Goal: Task Accomplishment & Management: Manage account settings

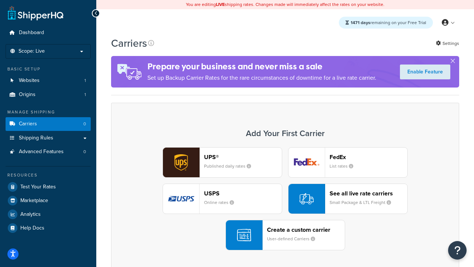
click at [285, 198] on div "UPS® Published daily rates FedEx List rates USPS Online rates See all live rate…" at bounding box center [285, 198] width 332 height 103
click at [368, 157] on header "FedEx" at bounding box center [368, 156] width 78 height 7
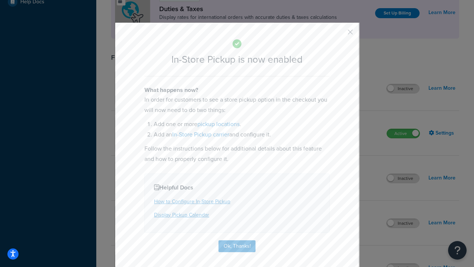
click at [339, 34] on button "button" at bounding box center [339, 35] width 2 height 2
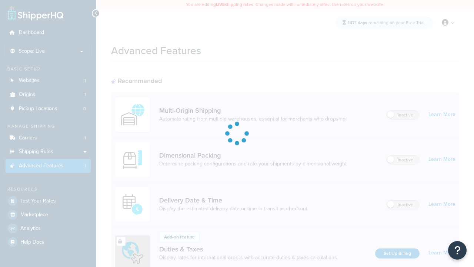
scroll to position [240, 0]
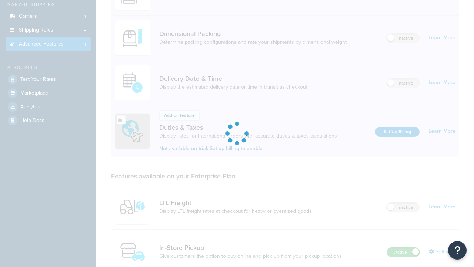
click at [403, 247] on label "Active" at bounding box center [403, 251] width 33 height 9
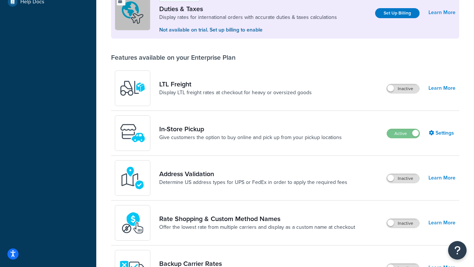
scroll to position [226, 0]
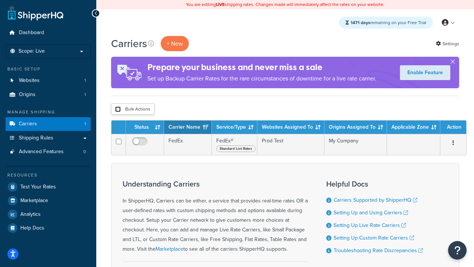
click at [118, 109] on input "checkbox" at bounding box center [118, 109] width 6 height 6
checkbox input "true"
click at [0, 0] on button "Delete" at bounding box center [0, 0] width 0 height 0
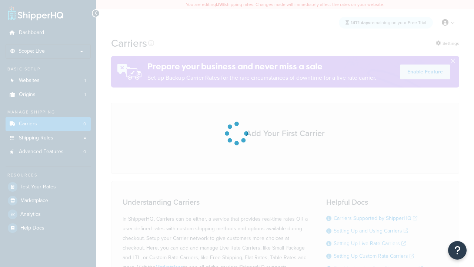
scroll to position [65, 0]
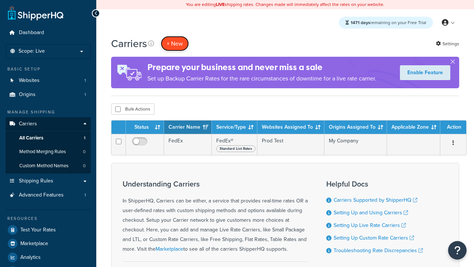
click at [175, 43] on button "+ New" at bounding box center [175, 43] width 28 height 15
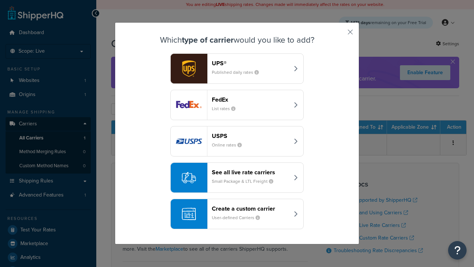
click at [237, 177] on div "See all live rate carriers Small Package & LTL Freight" at bounding box center [250, 177] width 77 height 18
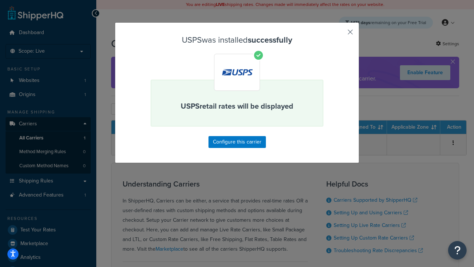
click at [339, 34] on button "button" at bounding box center [339, 35] width 2 height 2
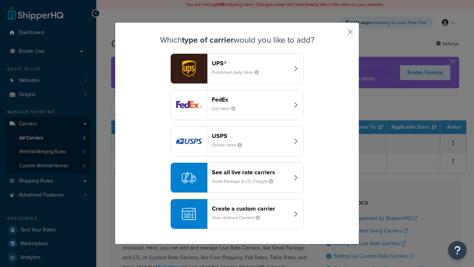
click at [237, 177] on div "See all live rate carriers Small Package & LTL Freight" at bounding box center [250, 177] width 77 height 18
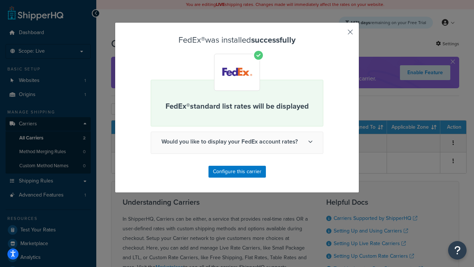
click at [339, 34] on button "button" at bounding box center [339, 35] width 2 height 2
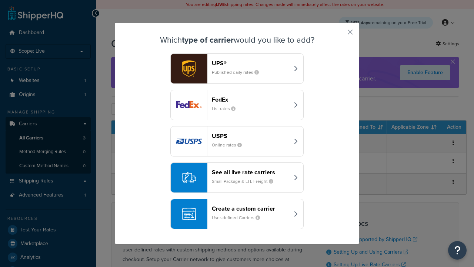
scroll to position [36, 0]
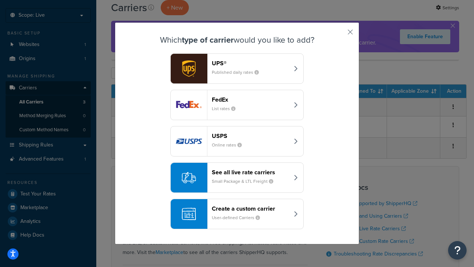
click at [237, 177] on div "See all live rate carriers Small Package & LTL Freight" at bounding box center [250, 177] width 77 height 18
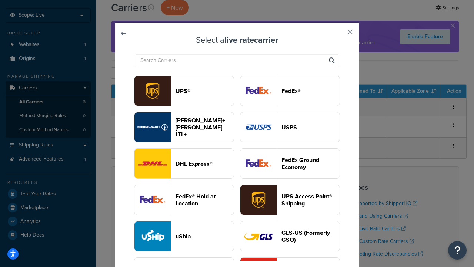
click at [204, 91] on header "UPS®" at bounding box center [204, 90] width 58 height 7
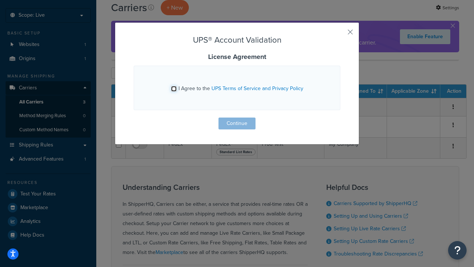
click at [174, 88] on input "I Agree to the UPS Terms of Service and Privacy Policy" at bounding box center [174, 89] width 6 height 6
checkbox input "true"
click at [237, 123] on button "Continue" at bounding box center [236, 123] width 37 height 12
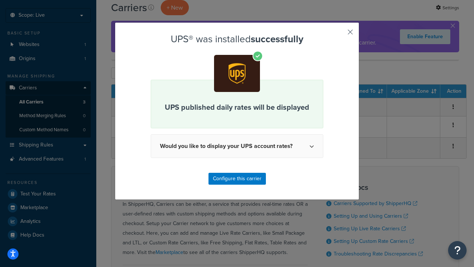
click at [339, 34] on button "button" at bounding box center [339, 35] width 2 height 2
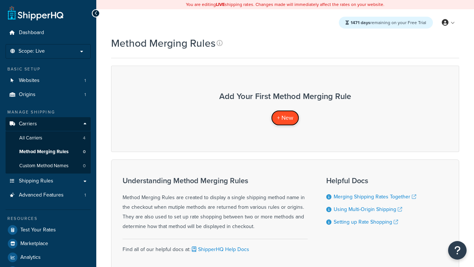
click at [285, 117] on span "+ New" at bounding box center [285, 117] width 16 height 9
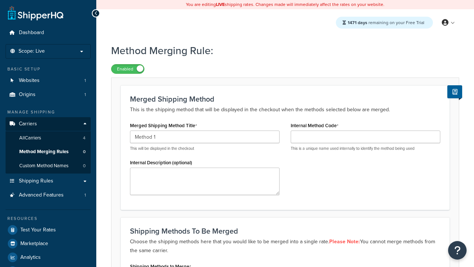
type input "Method 1"
type input "001"
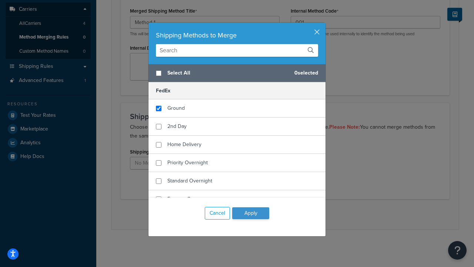
click at [176, 108] on span "Ground" at bounding box center [175, 108] width 17 height 8
checkbox input "true"
click at [251, 213] on button "Apply" at bounding box center [250, 213] width 37 height 12
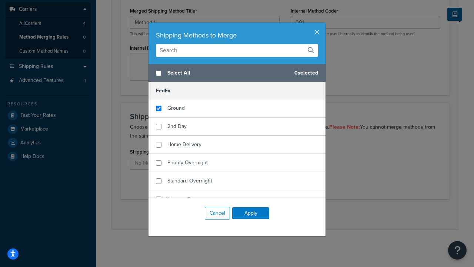
click at [281, 214] on button "Save" at bounding box center [281, 214] width 20 height 12
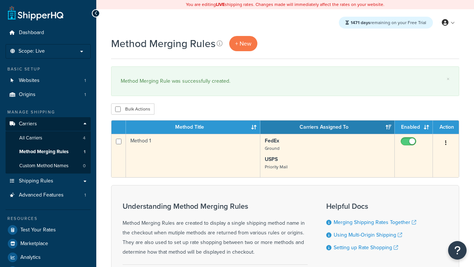
click at [446, 143] on icon "button" at bounding box center [445, 142] width 1 height 5
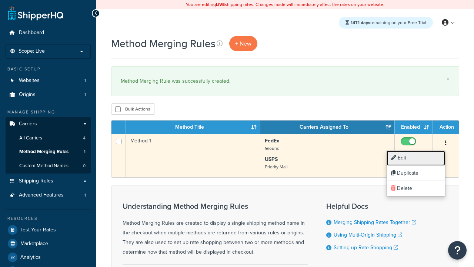
click at [416, 158] on link "Edit" at bounding box center [415, 157] width 58 height 15
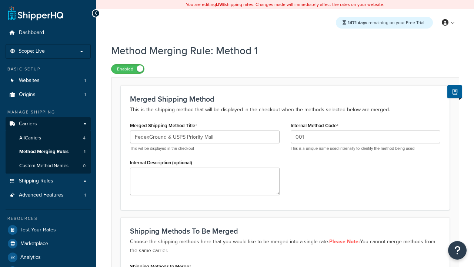
scroll to position [186, 0]
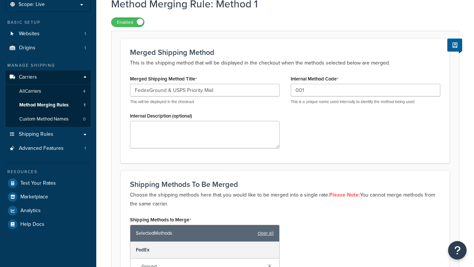
type input "FedexGround & USPS Priority Mail"
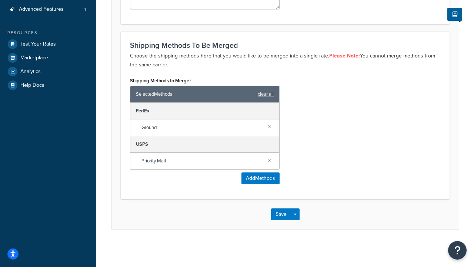
scroll to position [0, 0]
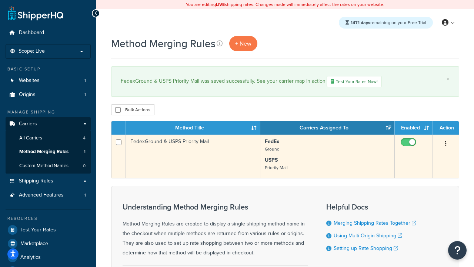
click at [446, 144] on icon "button" at bounding box center [445, 143] width 1 height 5
click at [0, 0] on link "Duplicate" at bounding box center [0, 0] width 0 height 0
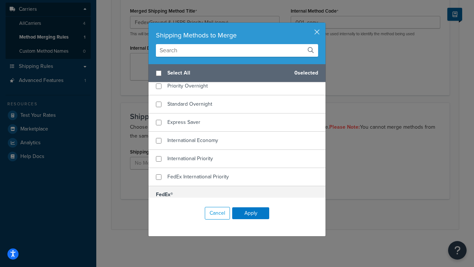
click at [184, 71] on span "Home Delivery" at bounding box center [184, 68] width 34 height 8
checkbox input "true"
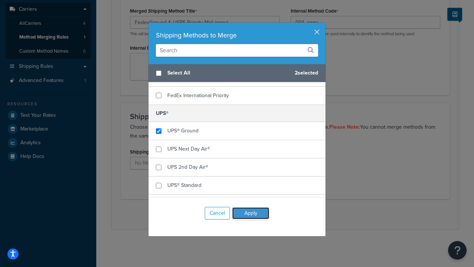
click at [251, 213] on button "Apply" at bounding box center [250, 213] width 37 height 12
click at [281, 214] on button "Save" at bounding box center [281, 214] width 20 height 12
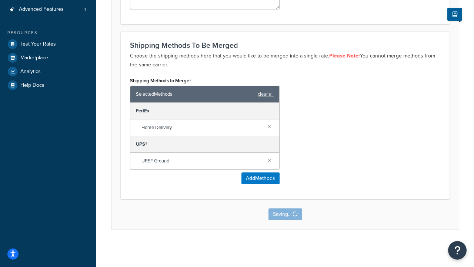
scroll to position [0, 0]
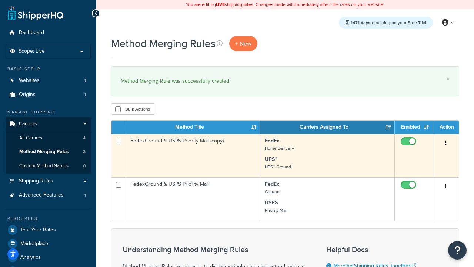
click at [446, 143] on icon "button" at bounding box center [445, 142] width 1 height 5
click at [0, 0] on link "Delete" at bounding box center [0, 0] width 0 height 0
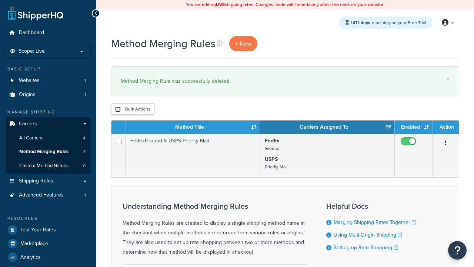
click at [118, 109] on input "checkbox" at bounding box center [118, 109] width 6 height 6
checkbox input "true"
click at [0, 0] on button "Delete" at bounding box center [0, 0] width 0 height 0
